Goal: Information Seeking & Learning: Learn about a topic

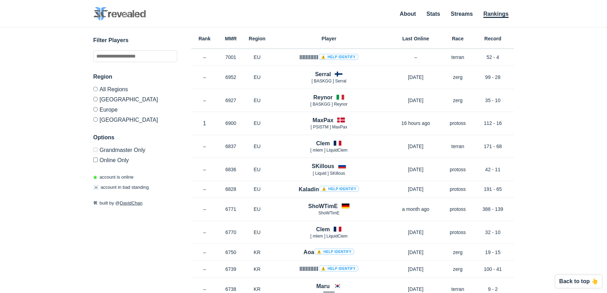
click at [94, 154] on label "Grandmaster Only" at bounding box center [135, 150] width 84 height 7
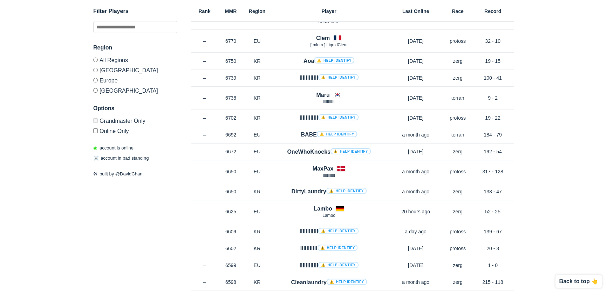
scroll to position [32, 0]
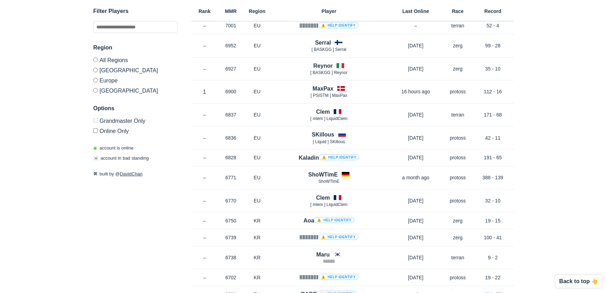
click at [94, 92] on div "Region All Regions [GEOGRAPHIC_DATA] [GEOGRAPHIC_DATA] [GEOGRAPHIC_DATA]" at bounding box center [135, 68] width 84 height 50
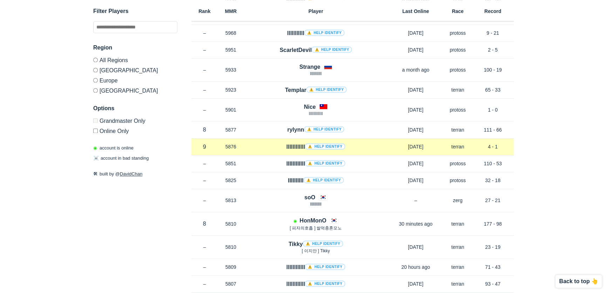
scroll to position [1338, 0]
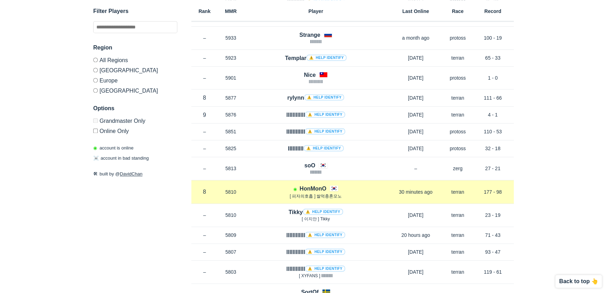
drag, startPoint x: 340, startPoint y: 212, endPoint x: 278, endPoint y: 182, distance: 68.8
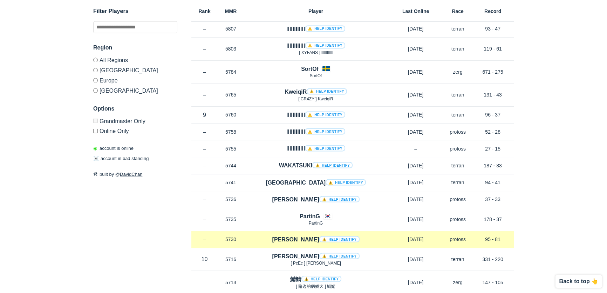
scroll to position [1593, 0]
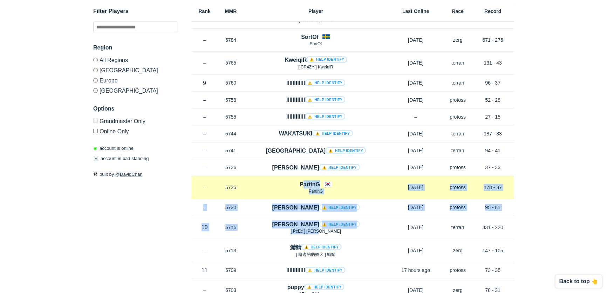
drag, startPoint x: 346, startPoint y: 222, endPoint x: 280, endPoint y: 177, distance: 79.1
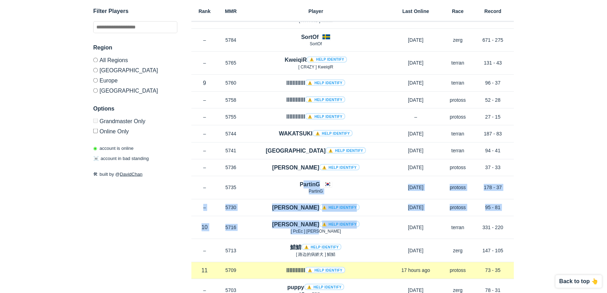
scroll to position [1657, 0]
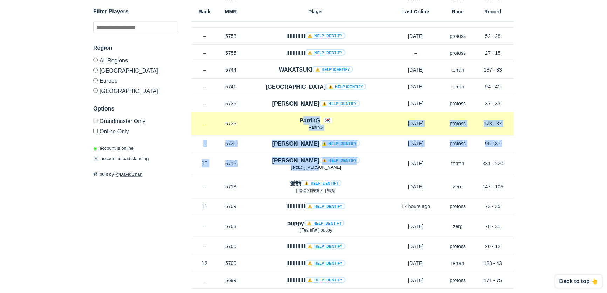
drag, startPoint x: 355, startPoint y: 193, endPoint x: 274, endPoint y: 125, distance: 105.7
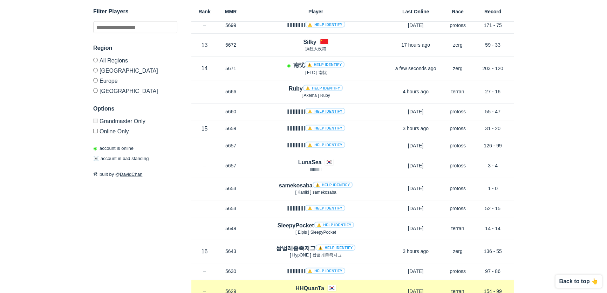
scroll to position [1943, 0]
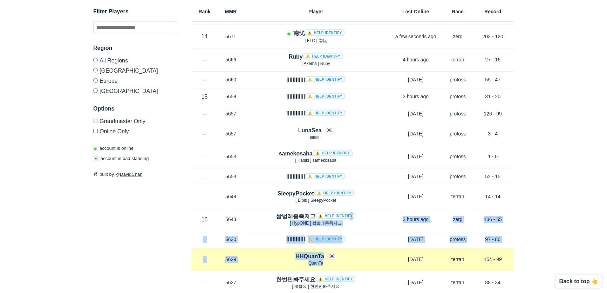
drag, startPoint x: 338, startPoint y: 208, endPoint x: 380, endPoint y: 254, distance: 62.3
click at [385, 256] on div "Rank – MMR 6750 Region KR Aoa ⚠️ Help identify [DATE] Race zerg Record 19 - 15 …" at bounding box center [352, 109] width 322 height 4007
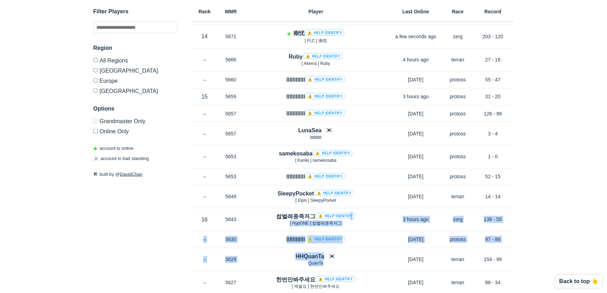
scroll to position [2071, 0]
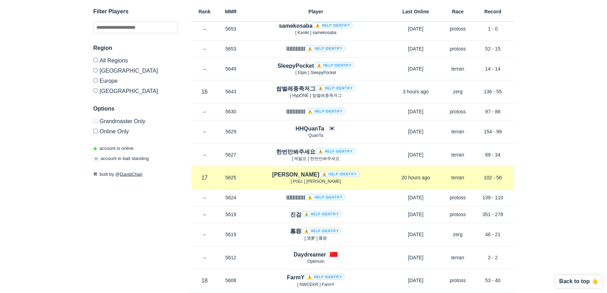
click at [361, 171] on div "[PERSON_NAME] ⚠️ Help identify [ PcEc ] [PERSON_NAME]" at bounding box center [316, 177] width 144 height 14
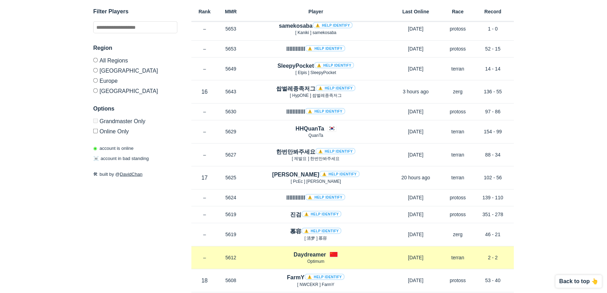
scroll to position [2134, 0]
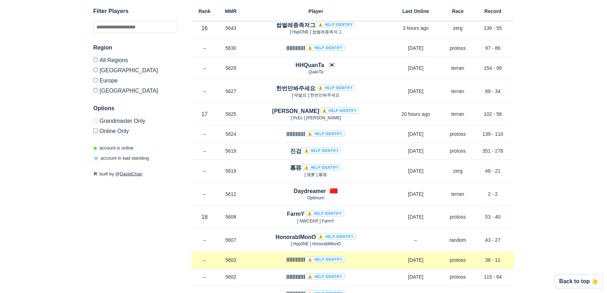
drag, startPoint x: 364, startPoint y: 213, endPoint x: 372, endPoint y: 246, distance: 33.8
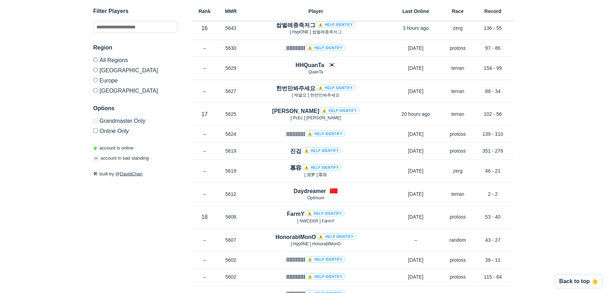
scroll to position [2294, 0]
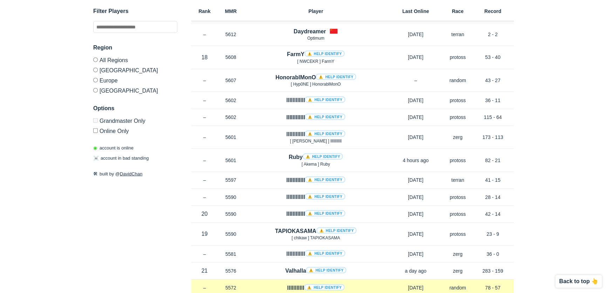
drag, startPoint x: 364, startPoint y: 217, endPoint x: 337, endPoint y: 251, distance: 43.6
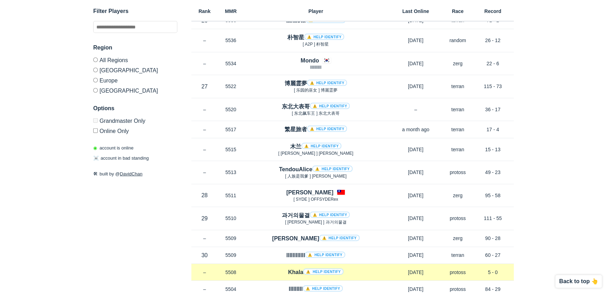
scroll to position [2772, 0]
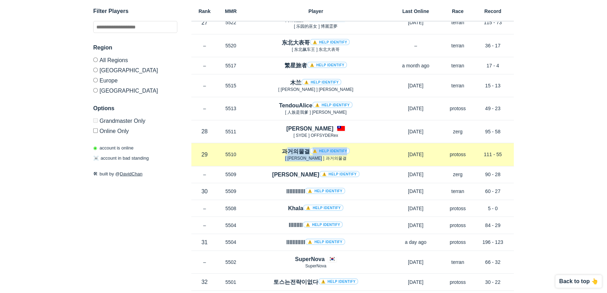
drag, startPoint x: 348, startPoint y: 154, endPoint x: 279, endPoint y: 141, distance: 70.9
click at [279, 143] on div "Rank 29 in KR MMR 5510 Region KR 과거의물결 ⚠️ Help identify [ 카오스라나 ] 과거의물결 [DATE] …" at bounding box center [352, 154] width 322 height 23
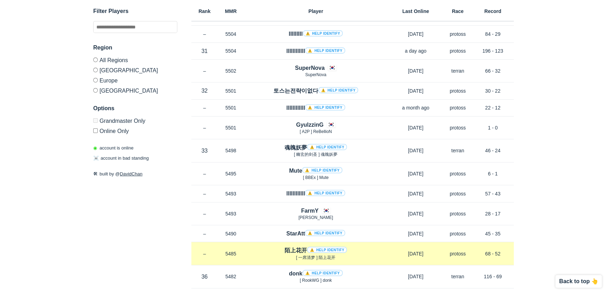
scroll to position [3027, 0]
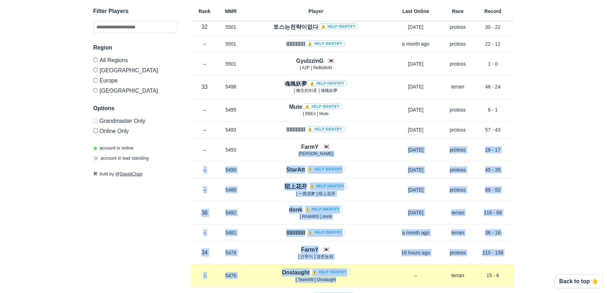
drag, startPoint x: 346, startPoint y: 141, endPoint x: 379, endPoint y: 275, distance: 138.3
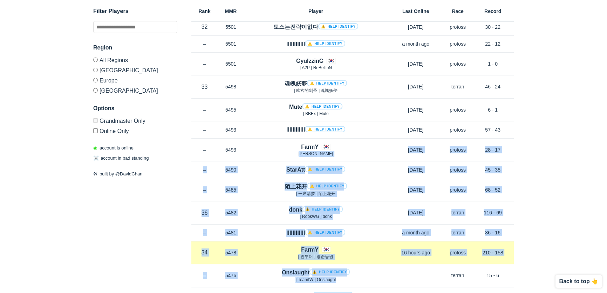
click at [369, 245] on div "FarmY [ 인투더 ] 영준농원" at bounding box center [316, 252] width 144 height 14
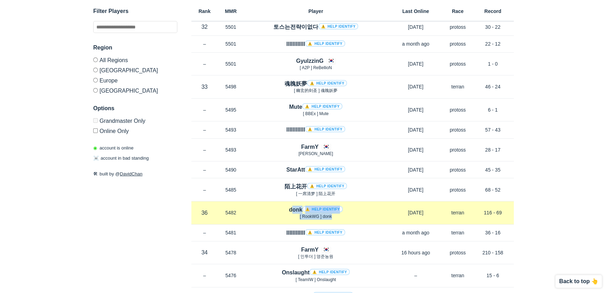
drag, startPoint x: 346, startPoint y: 210, endPoint x: 295, endPoint y: 197, distance: 53.3
click at [295, 201] on div "Rank 36 in KR MMR 5482 Region KR donk ⚠️ Help identify [ RookWG ] donk [DATE] R…" at bounding box center [352, 212] width 322 height 23
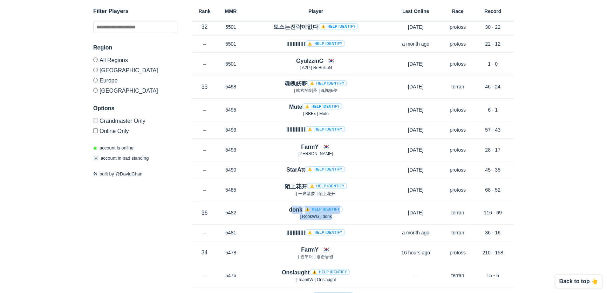
scroll to position [3122, 0]
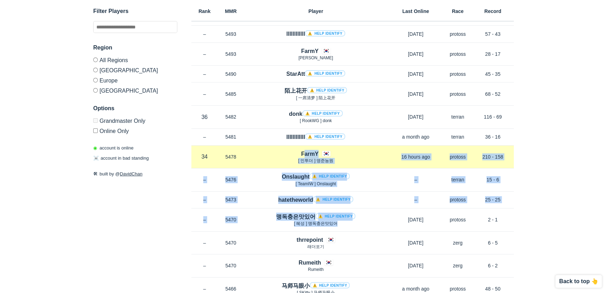
drag, startPoint x: 375, startPoint y: 216, endPoint x: 280, endPoint y: 140, distance: 121.5
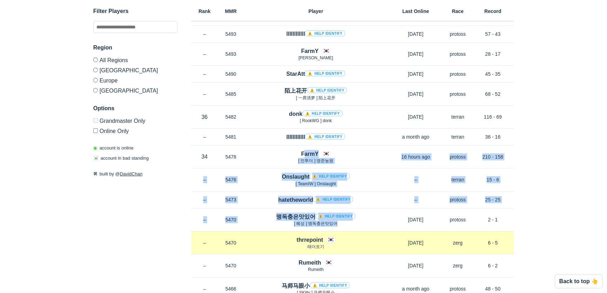
scroll to position [3186, 0]
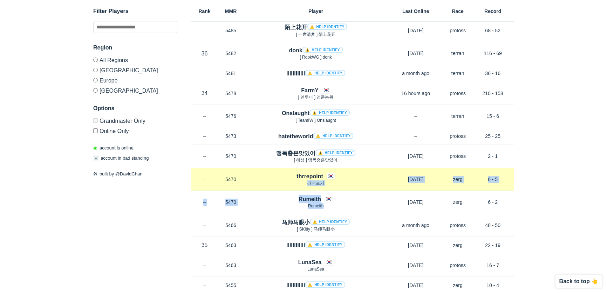
drag, startPoint x: 330, startPoint y: 185, endPoint x: 305, endPoint y: 172, distance: 28.7
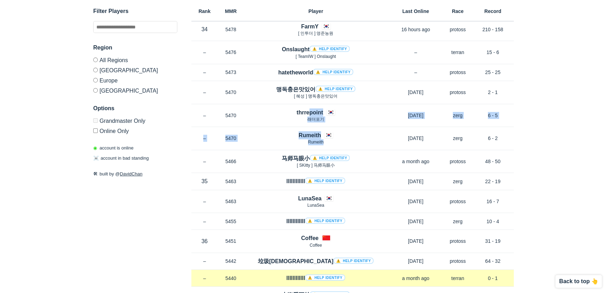
scroll to position [3313, 0]
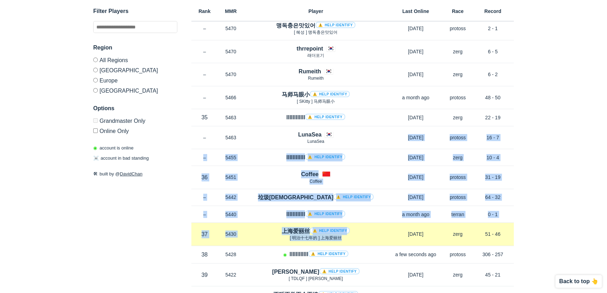
drag, startPoint x: 346, startPoint y: 136, endPoint x: 379, endPoint y: 232, distance: 101.3
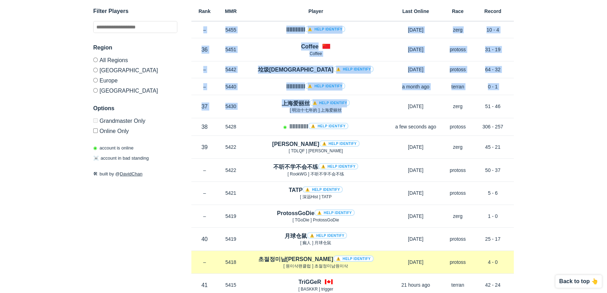
scroll to position [3473, 0]
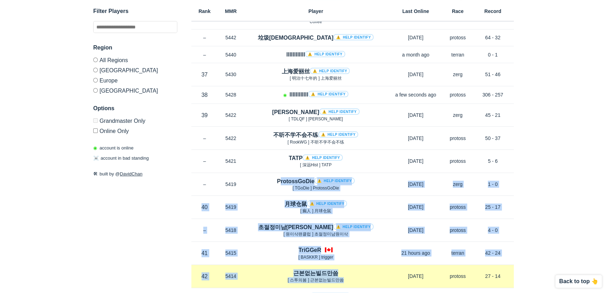
drag, startPoint x: 342, startPoint y: 145, endPoint x: 367, endPoint y: 273, distance: 129.9
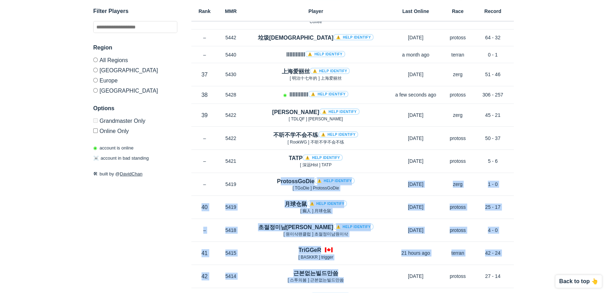
scroll to position [3600, 0]
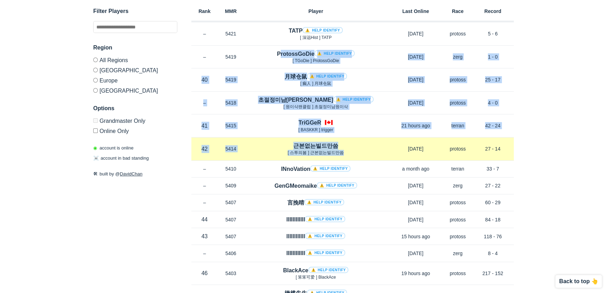
drag, startPoint x: 352, startPoint y: 167, endPoint x: 291, endPoint y: 148, distance: 63.4
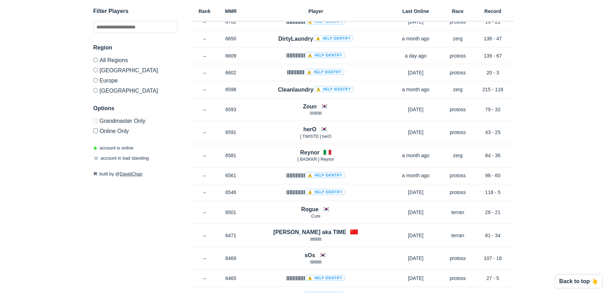
scroll to position [0, 0]
